Goal: Transaction & Acquisition: Purchase product/service

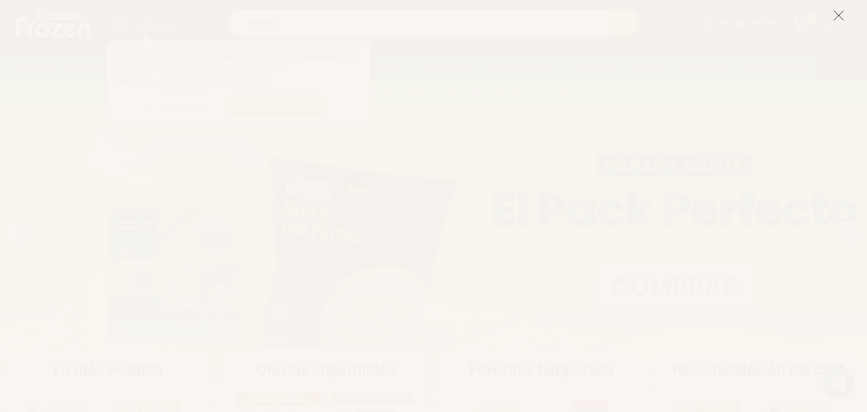
click at [844, 16] on icon at bounding box center [839, 16] width 12 height 12
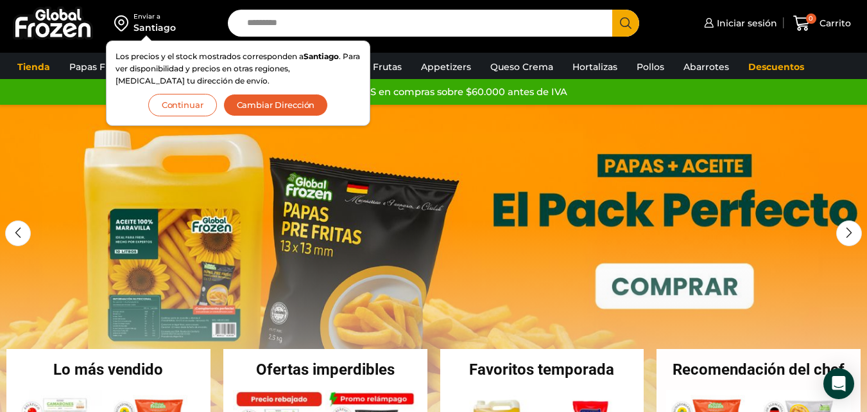
click at [280, 100] on button "Cambiar Dirección" at bounding box center [275, 105] width 105 height 22
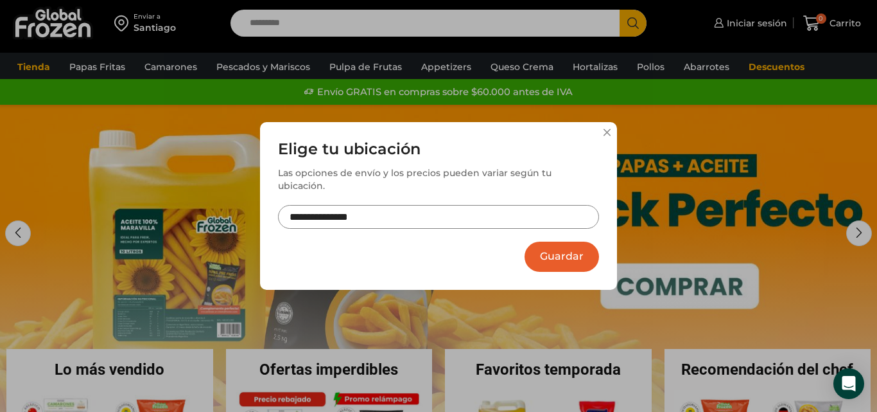
click at [409, 218] on input "**********" at bounding box center [438, 217] width 321 height 24
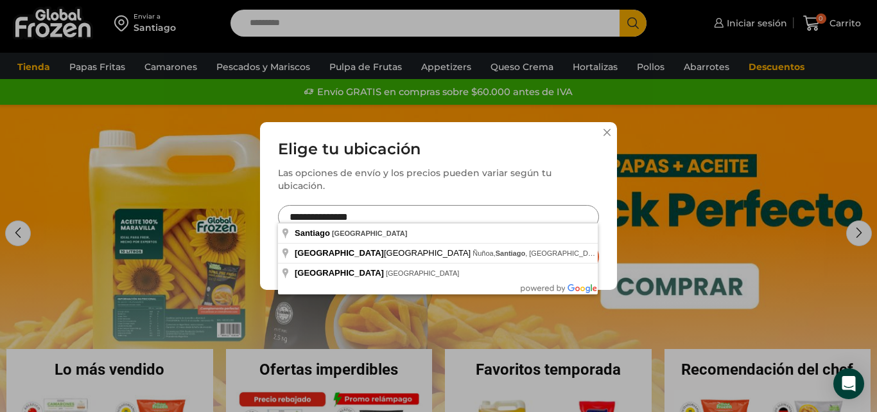
click at [158, 85] on div "**********" at bounding box center [438, 206] width 877 height 412
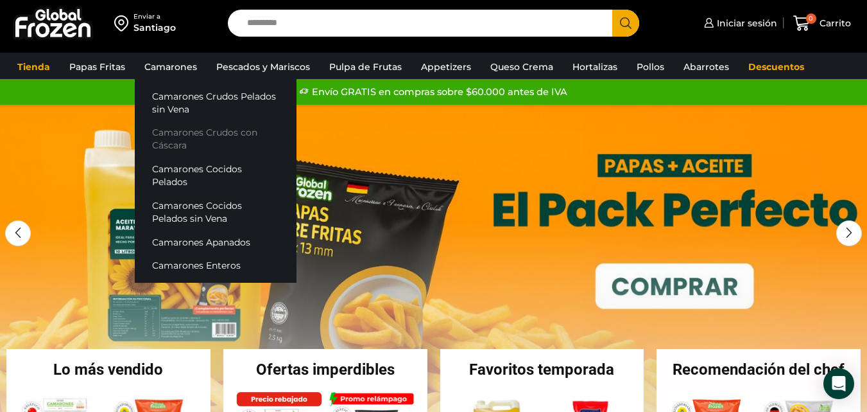
click at [164, 146] on link "Camarones Crudos con Cáscara" at bounding box center [216, 139] width 162 height 37
click at [164, 144] on link "Camarones Crudos con Cáscara" at bounding box center [216, 139] width 162 height 37
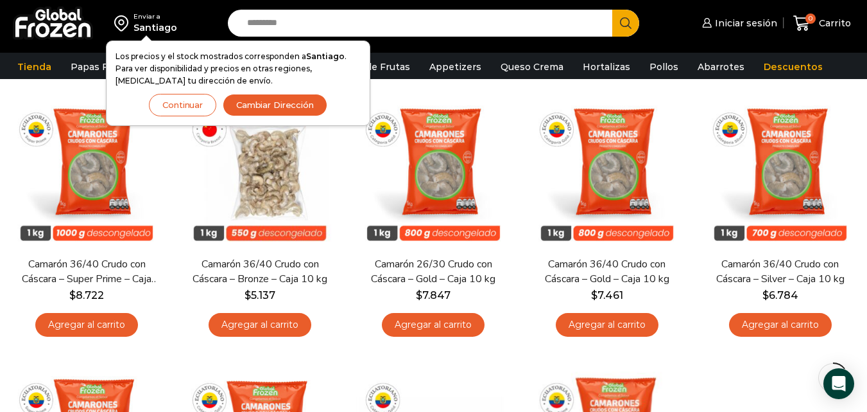
scroll to position [110, 0]
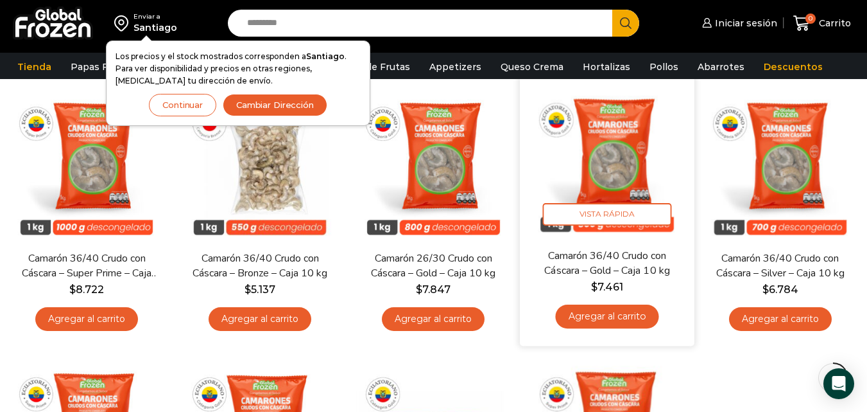
click at [621, 323] on link "Agregar al carrito" at bounding box center [606, 316] width 103 height 24
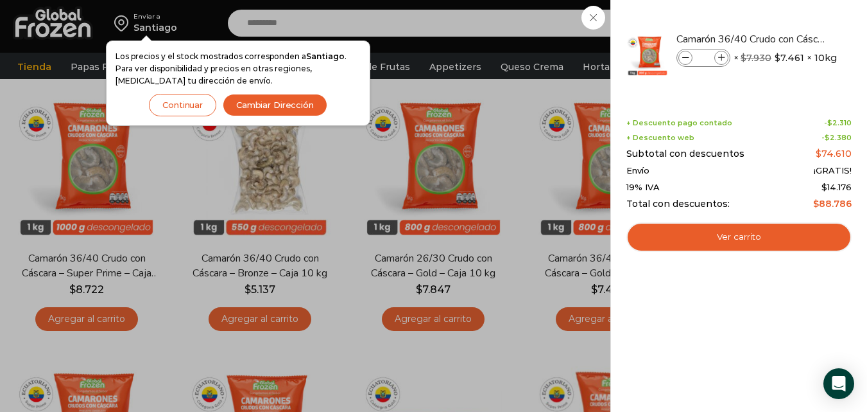
click at [790, 12] on div "1 Carrito 1 1 Shopping Cart *" at bounding box center [822, 23] width 64 height 30
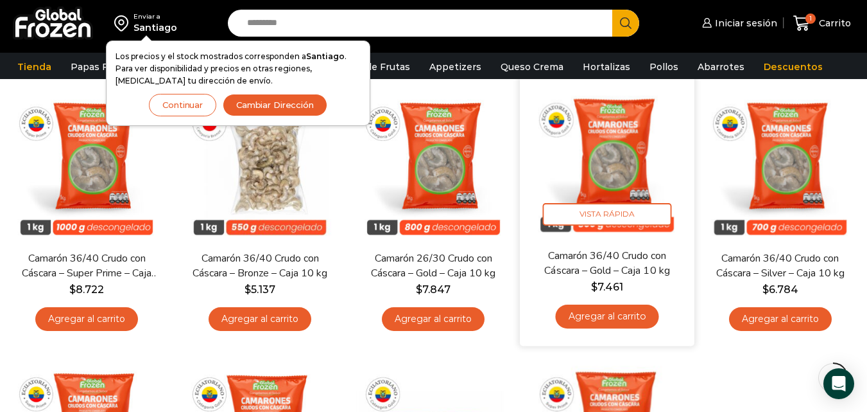
click at [605, 320] on link "Agregar al carrito" at bounding box center [606, 316] width 103 height 24
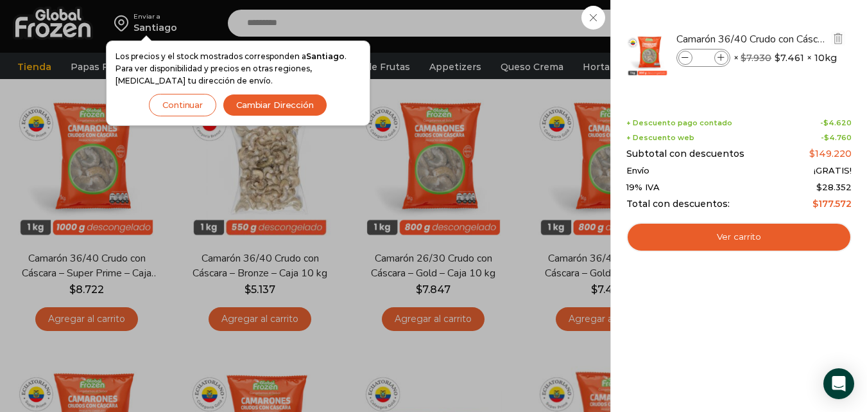
click at [682, 62] on span at bounding box center [686, 58] width 14 height 14
type input "*"
click at [790, 22] on div "1 Carrito 1 1 Shopping Cart *" at bounding box center [822, 23] width 64 height 30
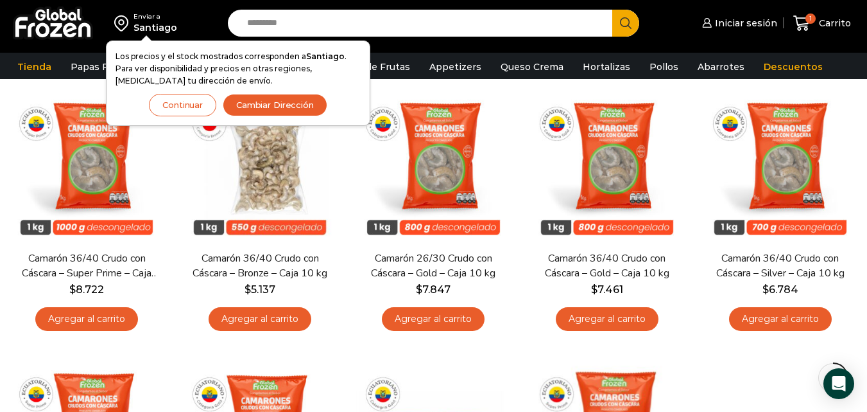
click at [250, 104] on button "Cambiar Dirección" at bounding box center [275, 105] width 105 height 22
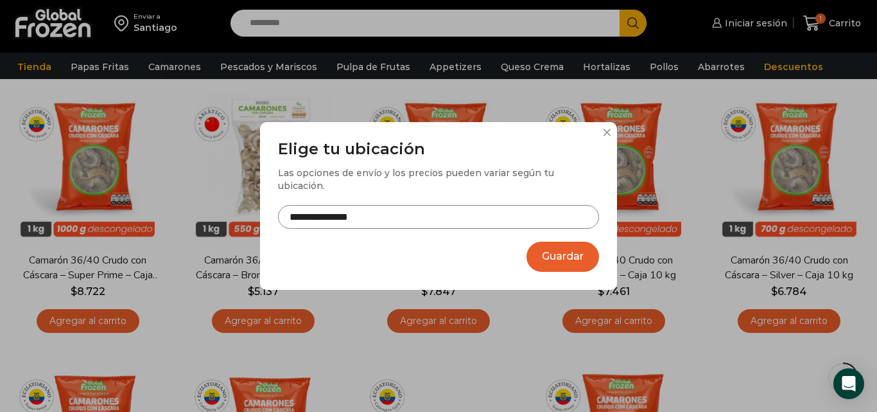
click at [355, 219] on input "**********" at bounding box center [438, 217] width 321 height 24
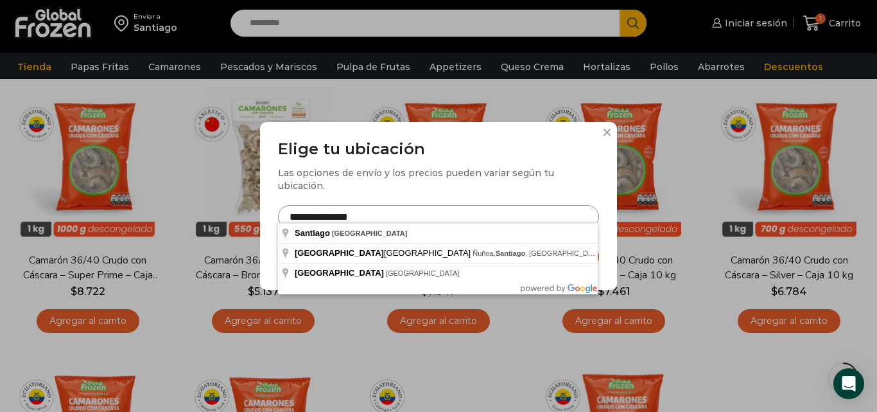
drag, startPoint x: 336, startPoint y: 213, endPoint x: 250, endPoint y: 213, distance: 85.4
click at [250, 213] on div "**********" at bounding box center [438, 206] width 877 height 412
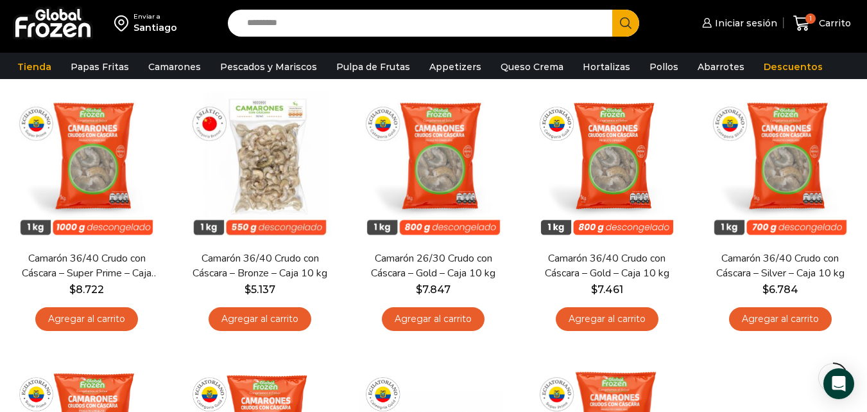
click at [170, 32] on div "Santiago" at bounding box center [156, 27] width 44 height 13
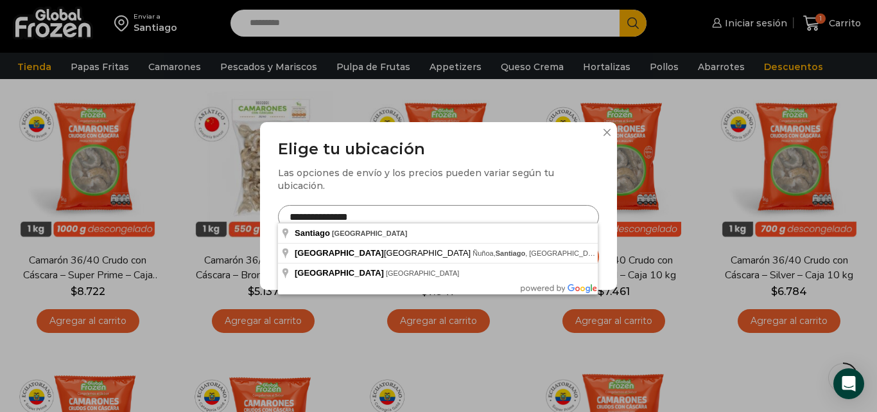
drag, startPoint x: 335, startPoint y: 210, endPoint x: 266, endPoint y: 207, distance: 69.4
click at [266, 207] on div "**********" at bounding box center [438, 206] width 357 height 168
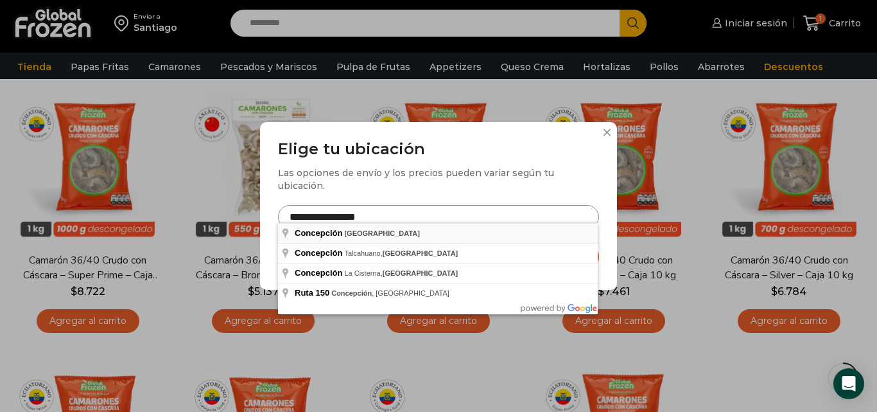
type input "**********"
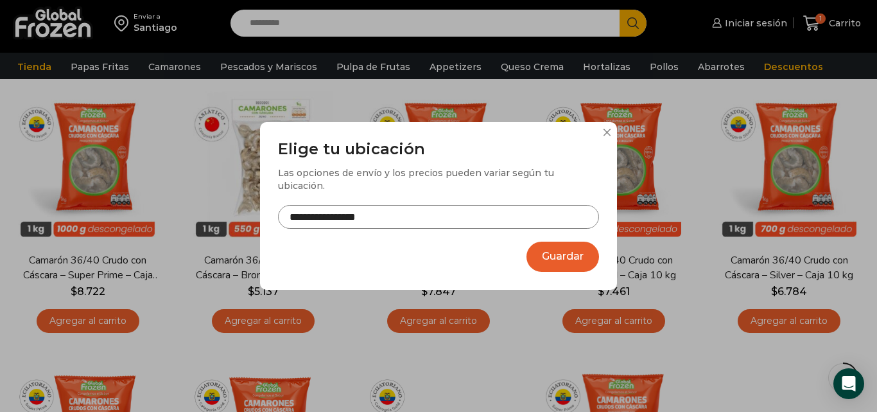
click at [586, 250] on button "Guardar" at bounding box center [562, 256] width 73 height 30
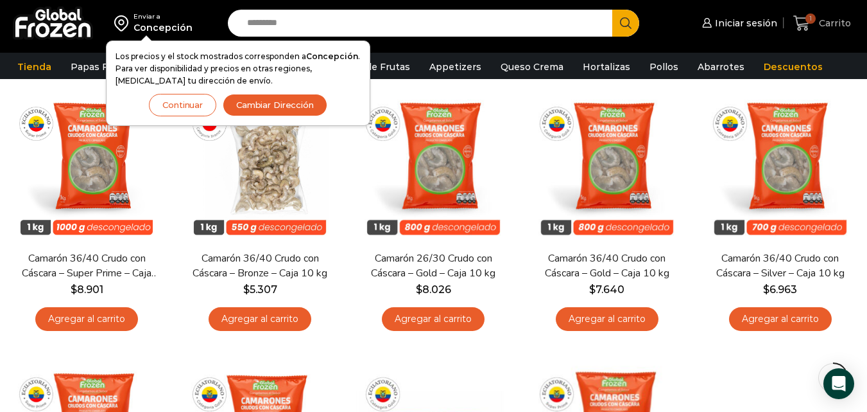
click at [802, 20] on icon at bounding box center [802, 23] width 17 height 17
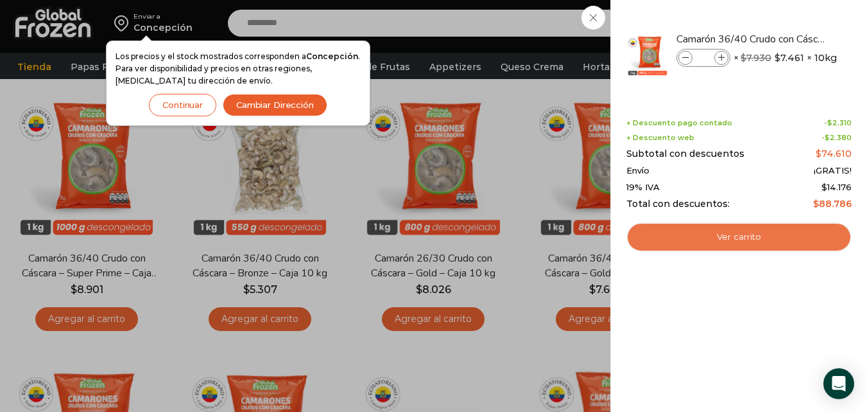
click at [735, 237] on link "Ver carrito" at bounding box center [739, 237] width 225 height 30
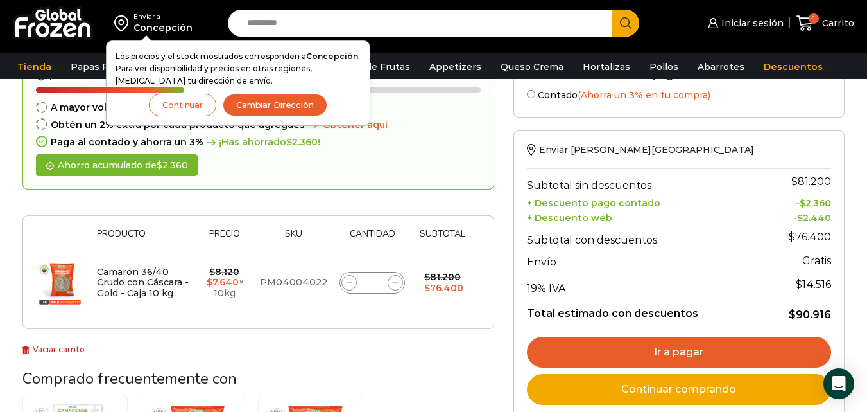
scroll to position [91, 0]
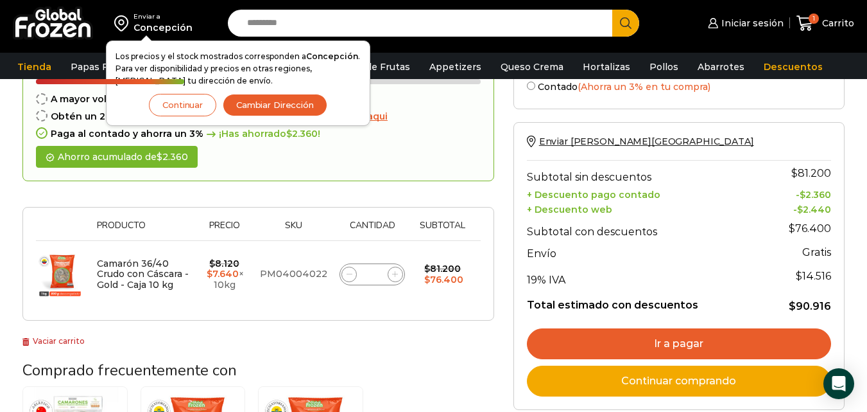
click at [177, 109] on button "Continuar" at bounding box center [182, 105] width 67 height 22
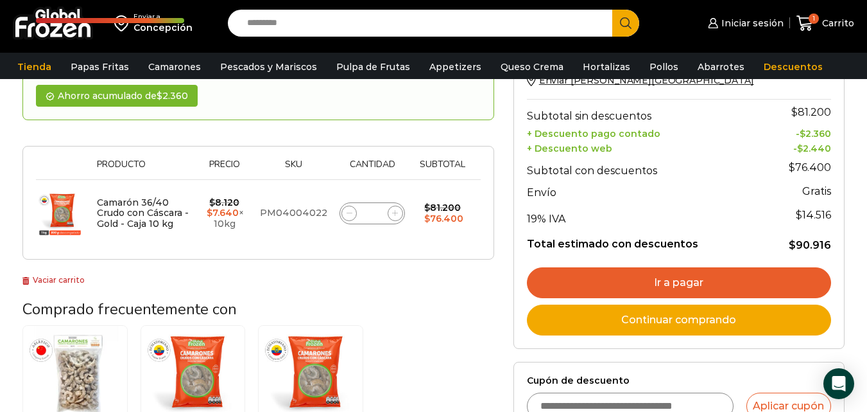
scroll to position [150, 0]
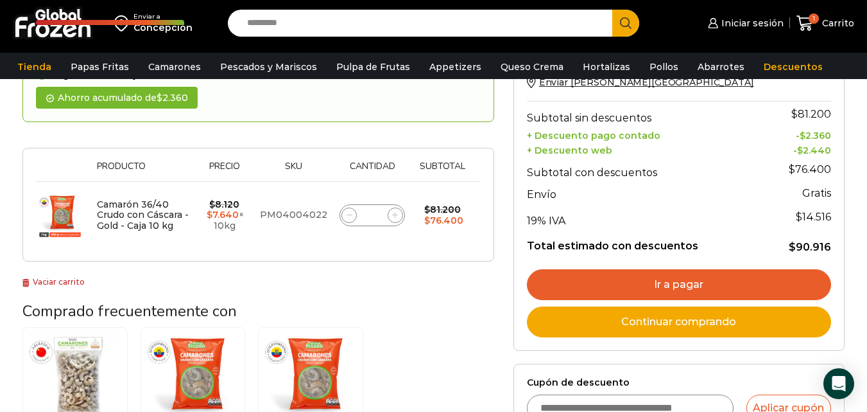
click at [702, 282] on link "Ir a pagar" at bounding box center [679, 284] width 304 height 31
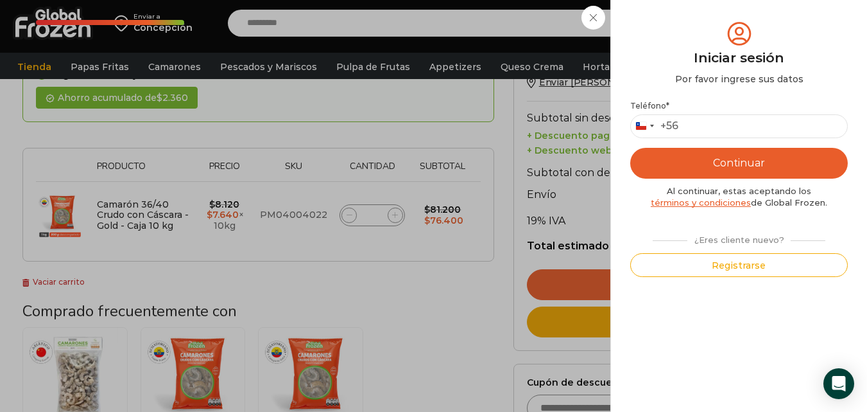
click at [677, 128] on div "+56" at bounding box center [670, 125] width 18 height 13
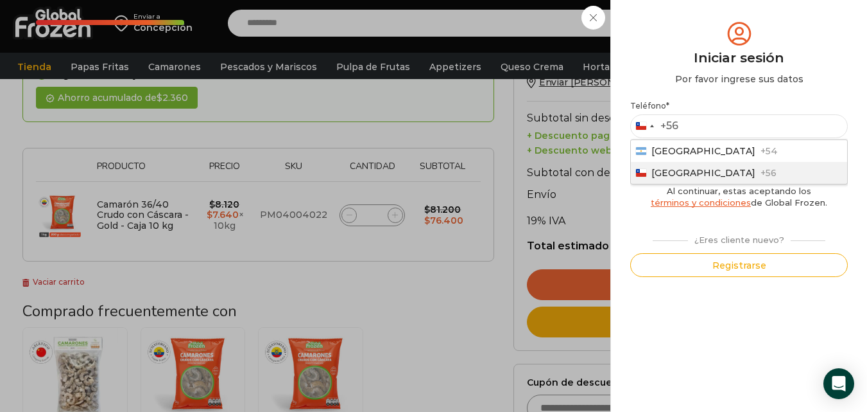
click at [761, 173] on span "+56" at bounding box center [769, 173] width 16 height 12
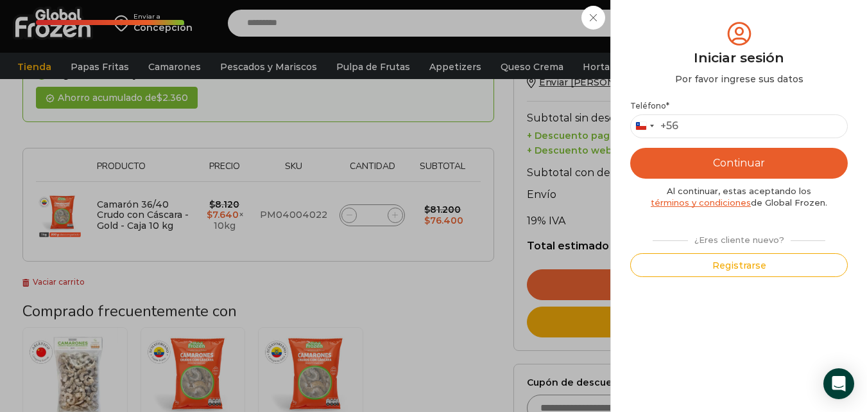
click at [679, 168] on button "Continuar" at bounding box center [739, 163] width 218 height 31
type input "*********"
click at [695, 171] on button "Continuar" at bounding box center [739, 163] width 218 height 31
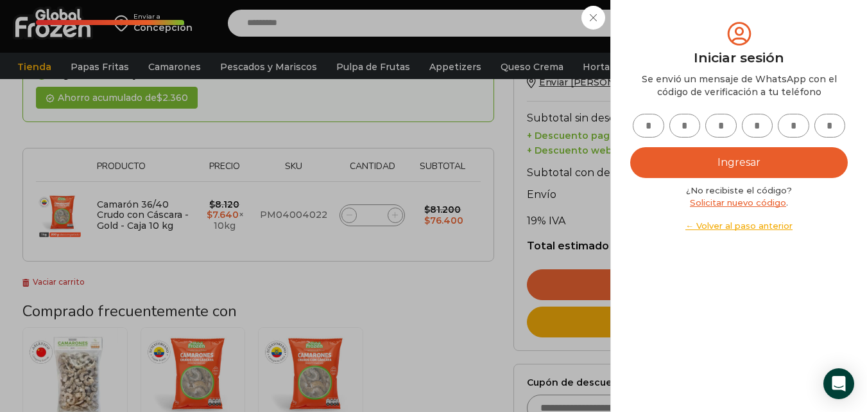
click at [649, 130] on input "text" at bounding box center [648, 126] width 31 height 24
type input "*"
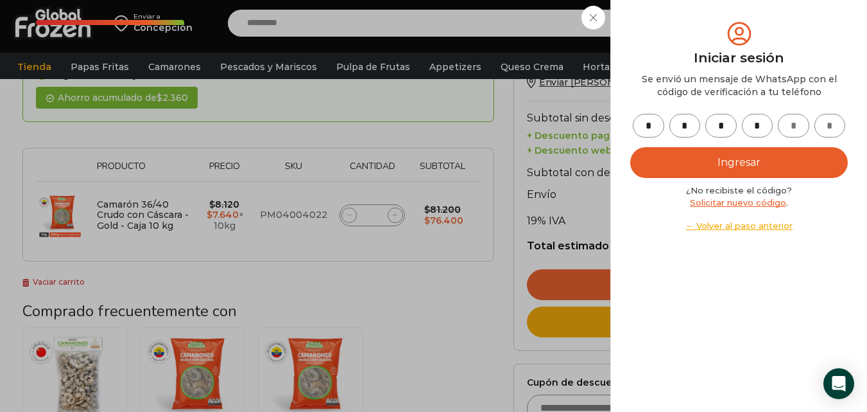
type input "*"
click at [695, 157] on button "Ingresar" at bounding box center [739, 162] width 218 height 31
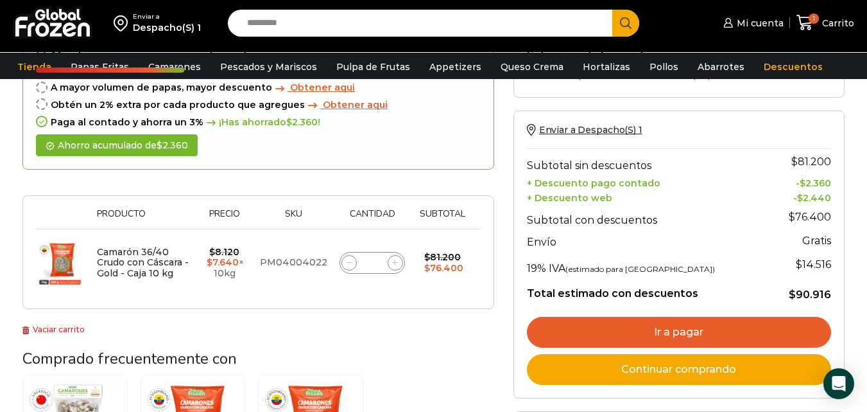
scroll to position [103, 0]
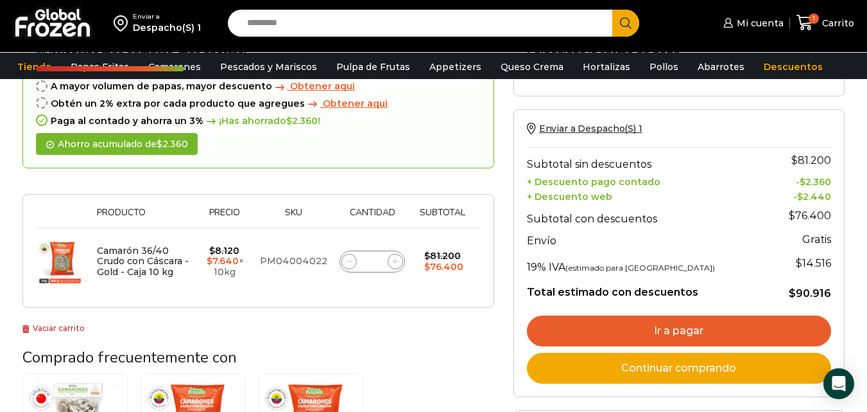
click at [659, 333] on link "Ir a pagar" at bounding box center [679, 330] width 304 height 31
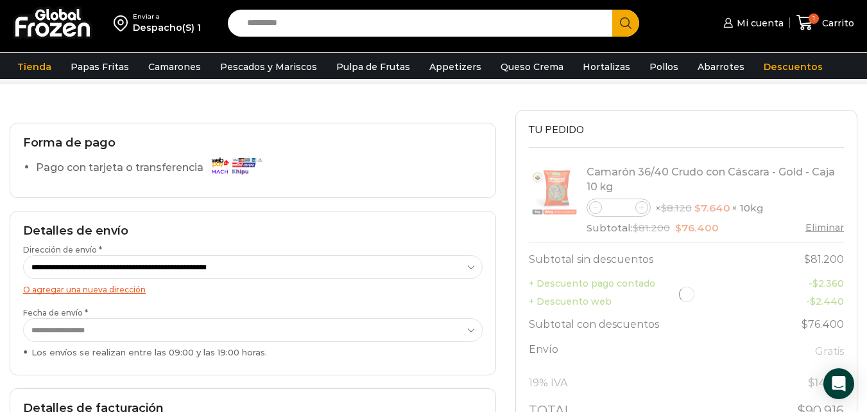
scroll to position [80, 0]
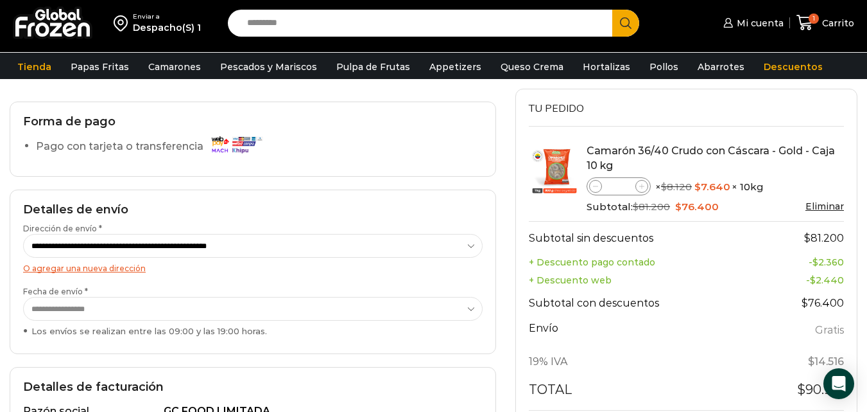
click at [79, 145] on label "Pago con tarjeta o transferencia" at bounding box center [152, 146] width 233 height 22
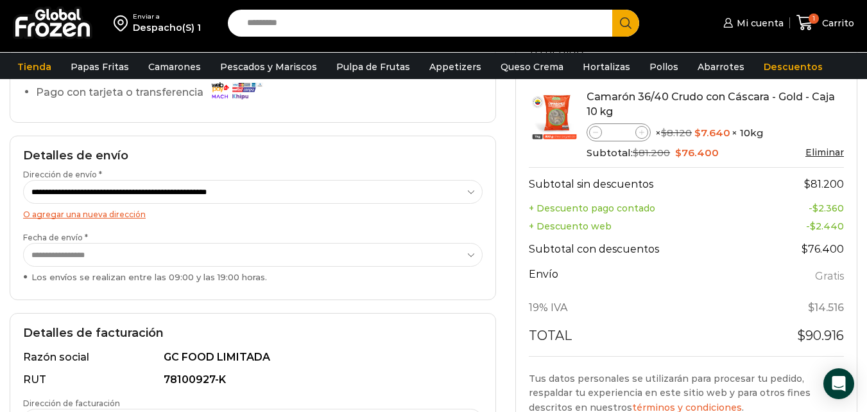
scroll to position [15, 0]
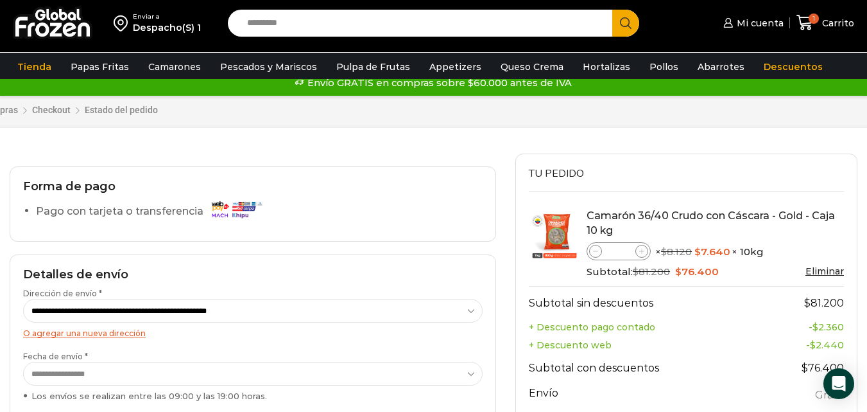
click at [164, 184] on h2 "Forma de pago" at bounding box center [253, 187] width 460 height 14
click at [121, 207] on label "Pago con tarjeta o transferencia" at bounding box center [152, 211] width 233 height 22
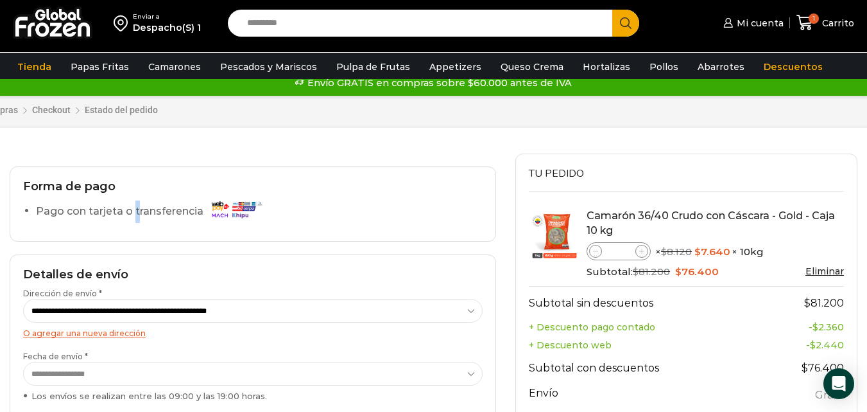
click at [121, 207] on label "Pago con tarjeta o transferencia" at bounding box center [152, 211] width 233 height 22
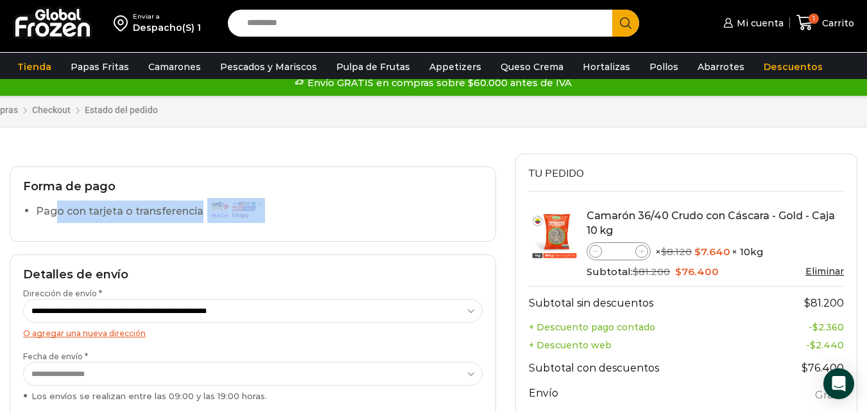
click at [121, 207] on label "Pago con tarjeta o transferencia" at bounding box center [152, 211] width 233 height 22
click at [102, 214] on label "Pago con tarjeta o transferencia" at bounding box center [152, 211] width 233 height 22
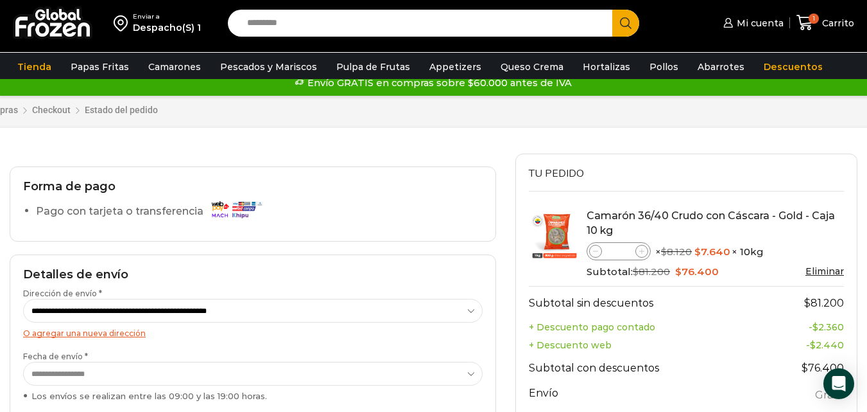
click at [251, 200] on img at bounding box center [236, 209] width 58 height 22
click at [128, 214] on label "Pago con tarjeta o transferencia" at bounding box center [152, 211] width 233 height 22
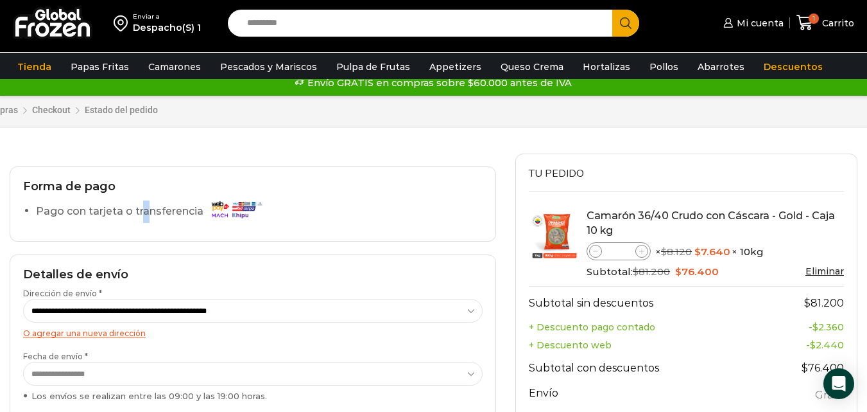
click at [128, 214] on label "Pago con tarjeta o transferencia" at bounding box center [152, 211] width 233 height 22
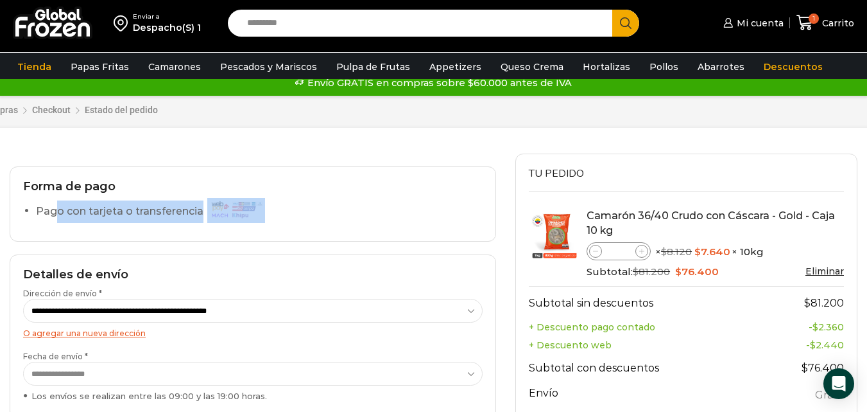
click at [128, 214] on label "Pago con tarjeta o transferencia" at bounding box center [152, 211] width 233 height 22
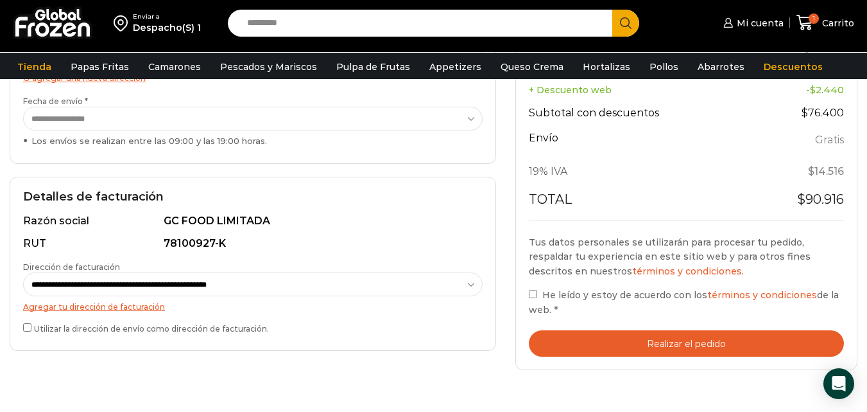
scroll to position [272, 0]
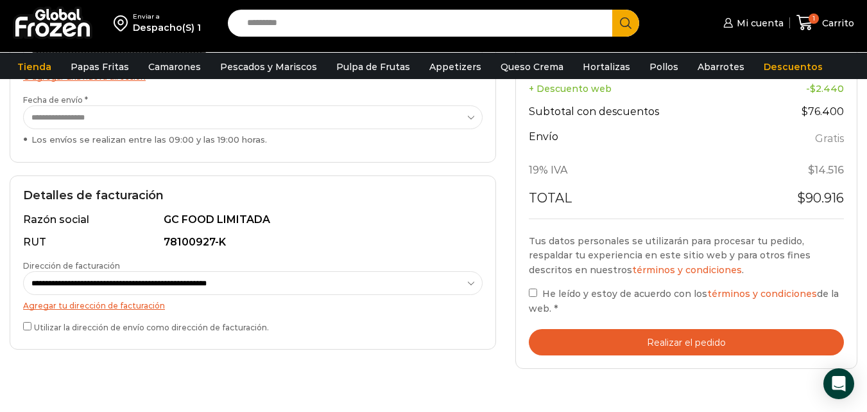
click at [22, 326] on div "**********" at bounding box center [253, 262] width 487 height 174
click at [615, 339] on button "Realizar el pedido" at bounding box center [686, 342] width 315 height 26
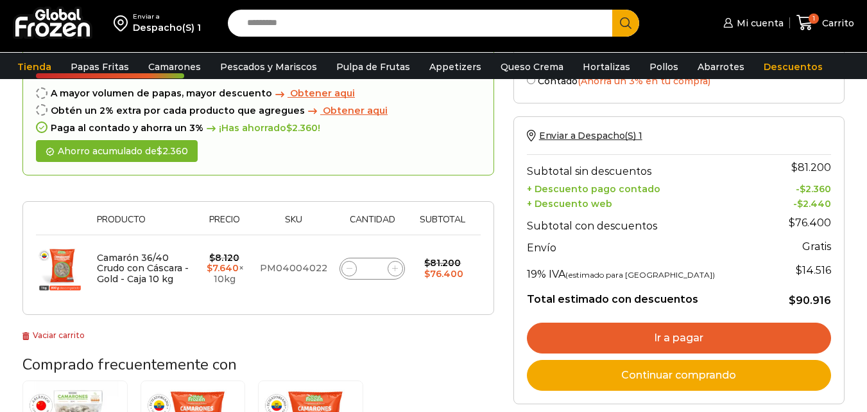
scroll to position [103, 0]
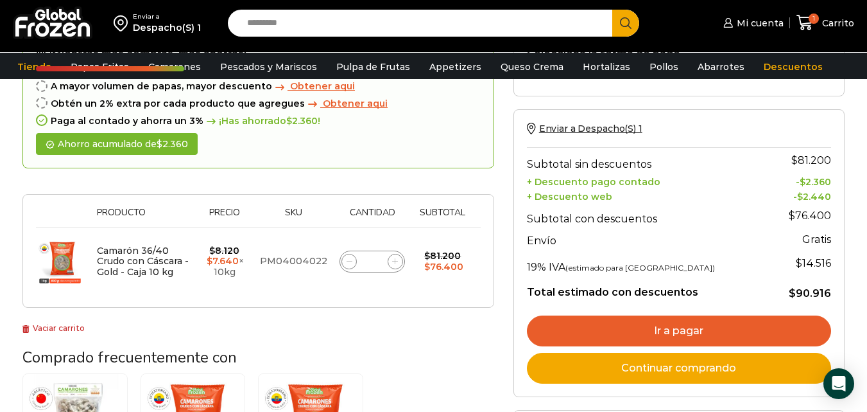
click at [745, 340] on link "Ir a pagar" at bounding box center [679, 330] width 304 height 31
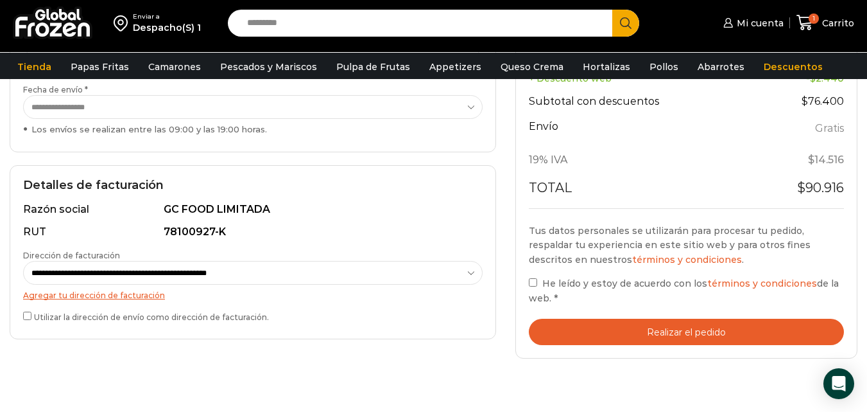
scroll to position [283, 0]
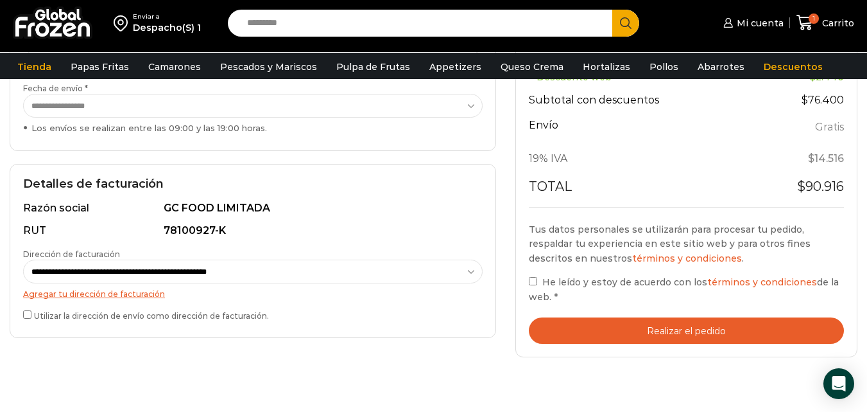
click at [544, 284] on span "He leído y estoy de acuerdo con los términos y condiciones de la web." at bounding box center [684, 289] width 310 height 26
click at [605, 336] on button "Realizar el pedido" at bounding box center [686, 330] width 315 height 26
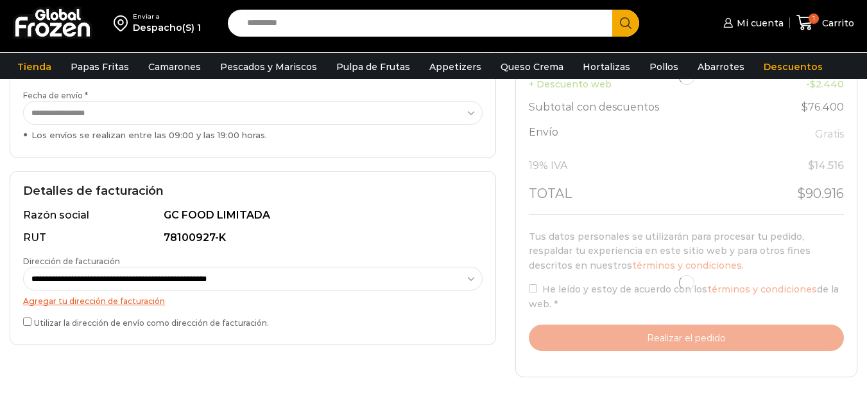
scroll to position [283, 0]
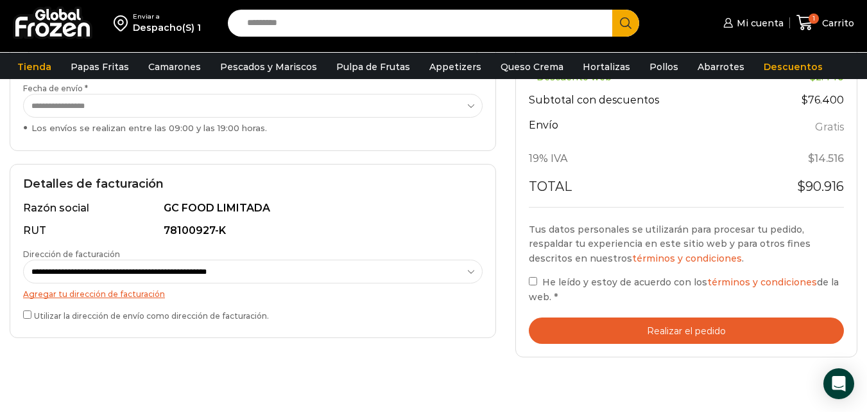
click at [683, 330] on button "Realizar el pedido" at bounding box center [686, 330] width 315 height 26
